Goal: Task Accomplishment & Management: Manage account settings

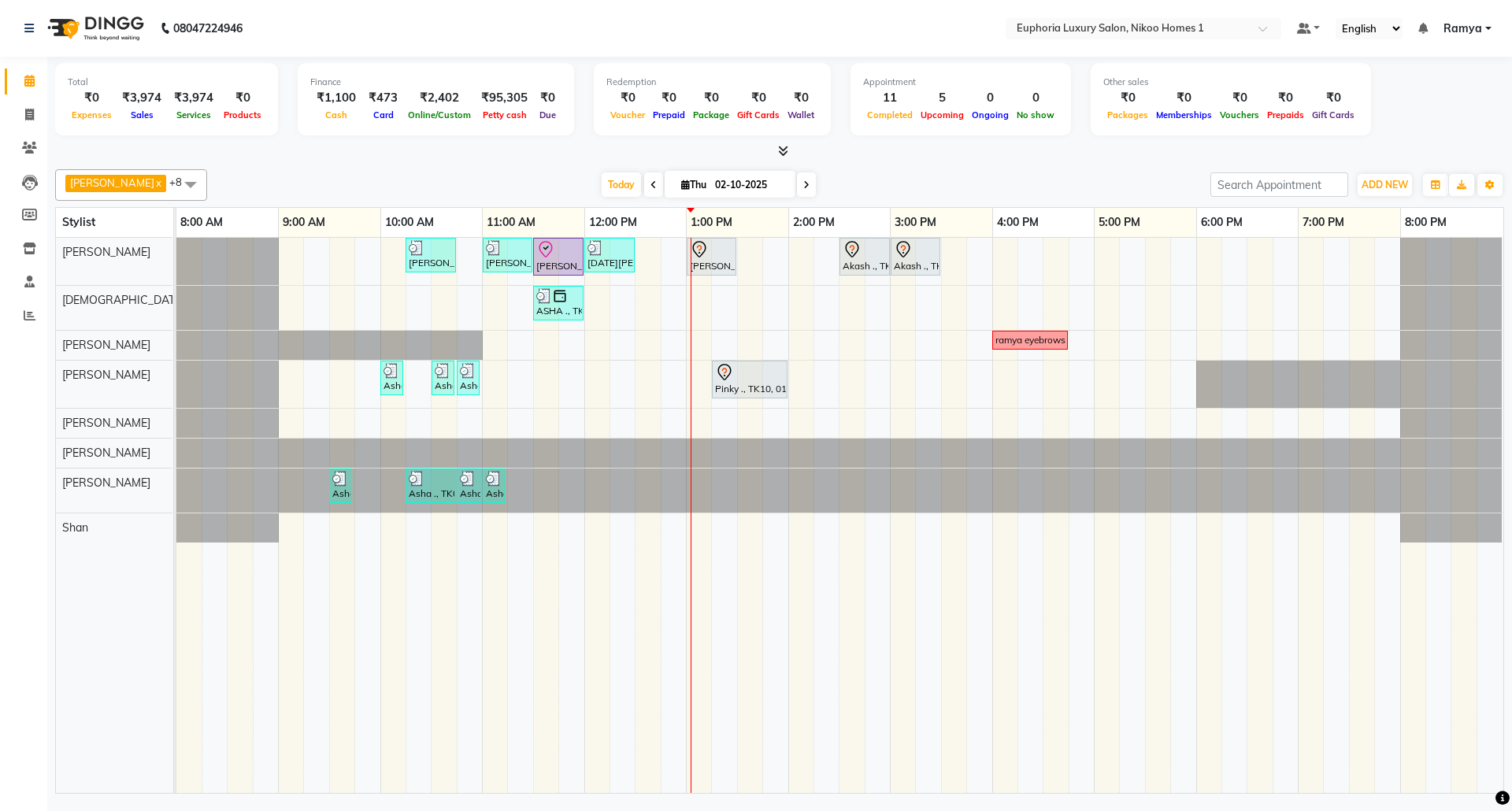
click at [1474, 31] on span "Ramya" at bounding box center [1462, 29] width 39 height 16
drag, startPoint x: 999, startPoint y: 152, endPoint x: 1027, endPoint y: 152, distance: 28.0
click at [1000, 152] on div at bounding box center [779, 151] width 1448 height 16
click at [1478, 26] on span "Ramya" at bounding box center [1462, 29] width 39 height 16
click at [1421, 100] on link "Sign out" at bounding box center [1410, 108] width 144 height 24
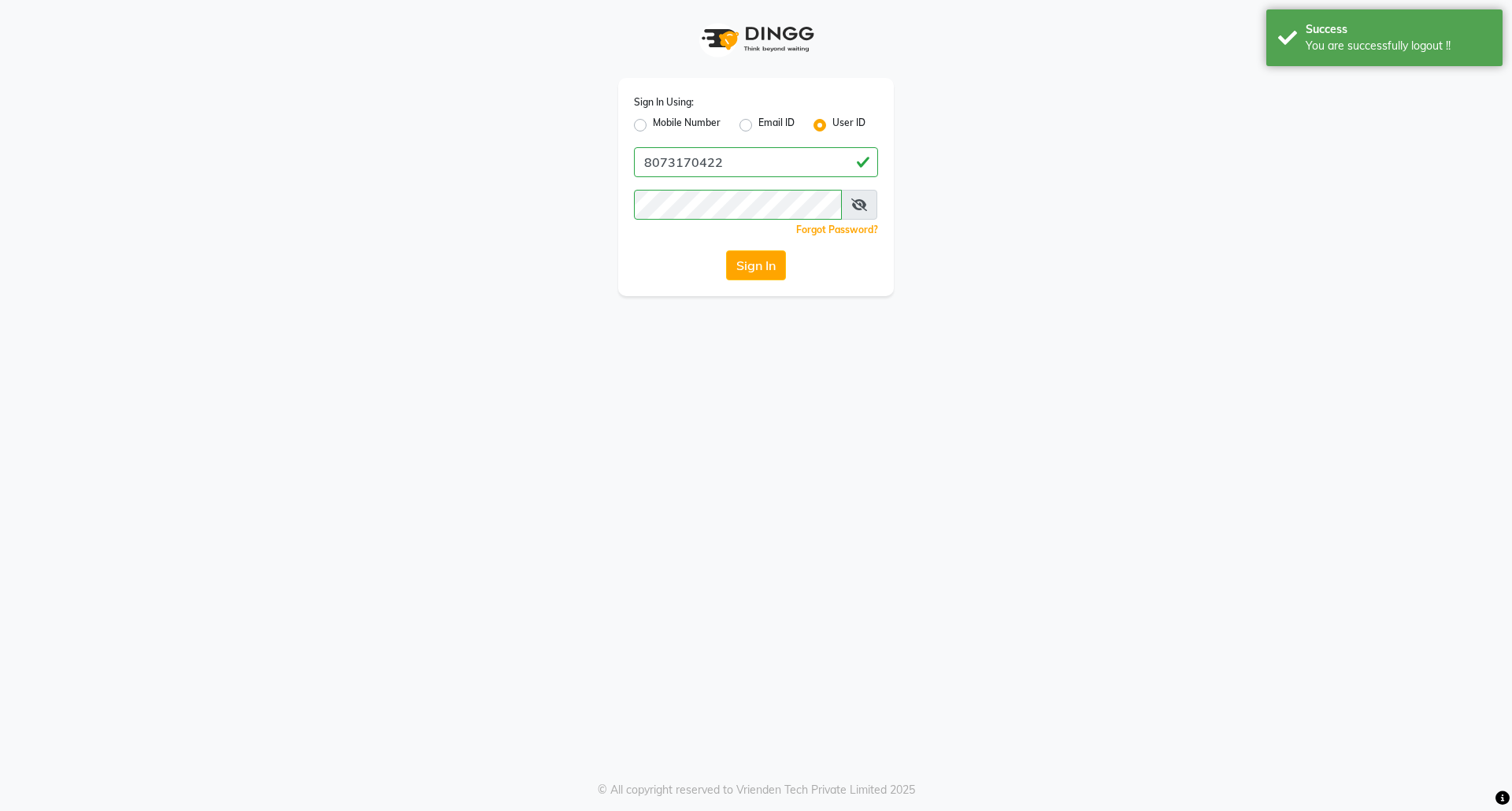
click at [652, 124] on label "Mobile Number" at bounding box center [687, 125] width 68 height 19
click at [652, 124] on input "Mobile Number" at bounding box center [657, 120] width 10 height 10
radio input "true"
radio input "false"
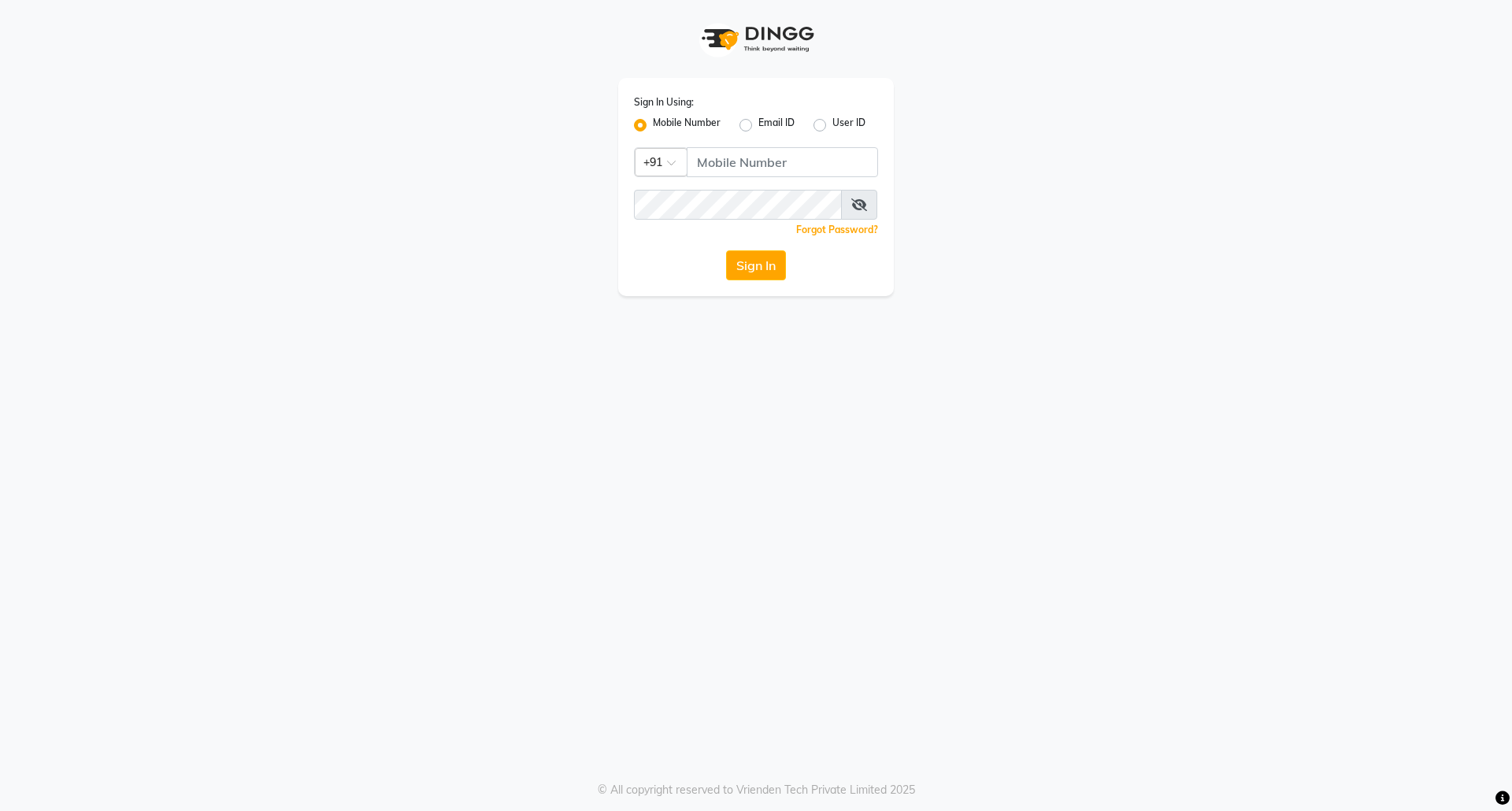
click at [652, 130] on label "Mobile Number" at bounding box center [687, 125] width 68 height 19
click at [652, 126] on input "Mobile Number" at bounding box center [657, 120] width 10 height 10
click at [722, 175] on input "Username" at bounding box center [782, 161] width 191 height 30
type input "7760179992"
click at [747, 256] on button "Sign In" at bounding box center [756, 264] width 60 height 30
